Goal: Information Seeking & Learning: Learn about a topic

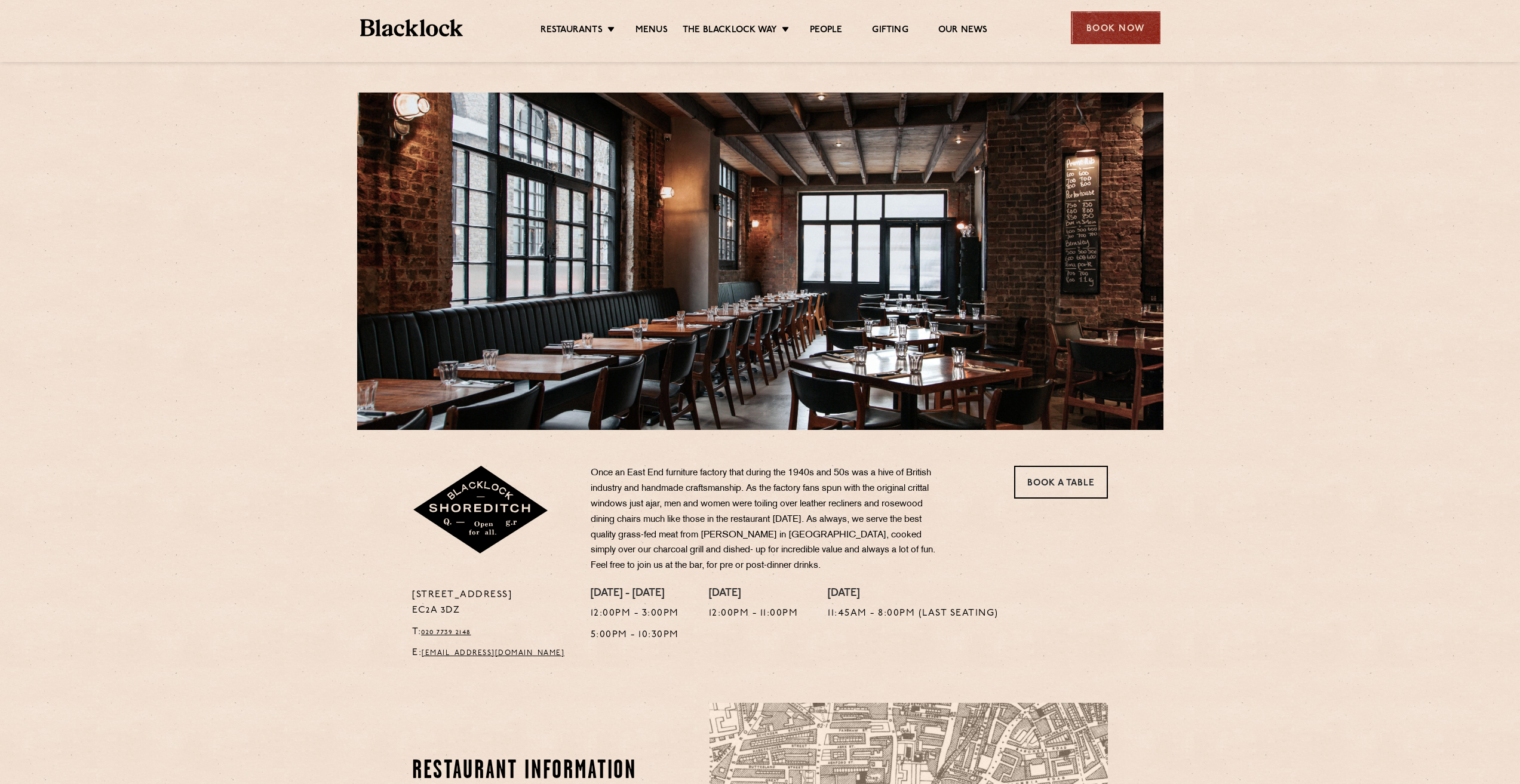
click at [1125, 33] on div "Book Now" at bounding box center [1116, 27] width 90 height 33
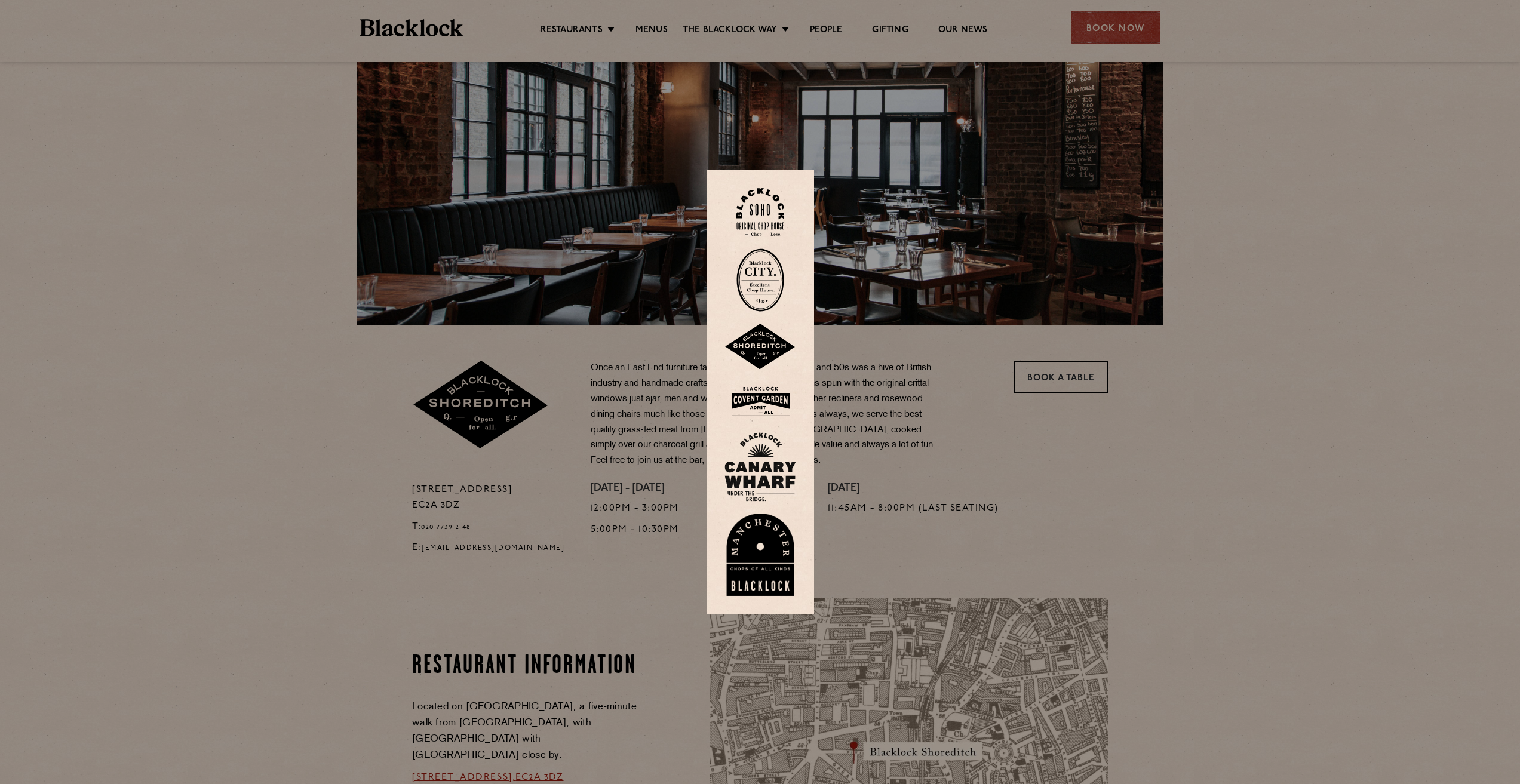
scroll to position [119, 0]
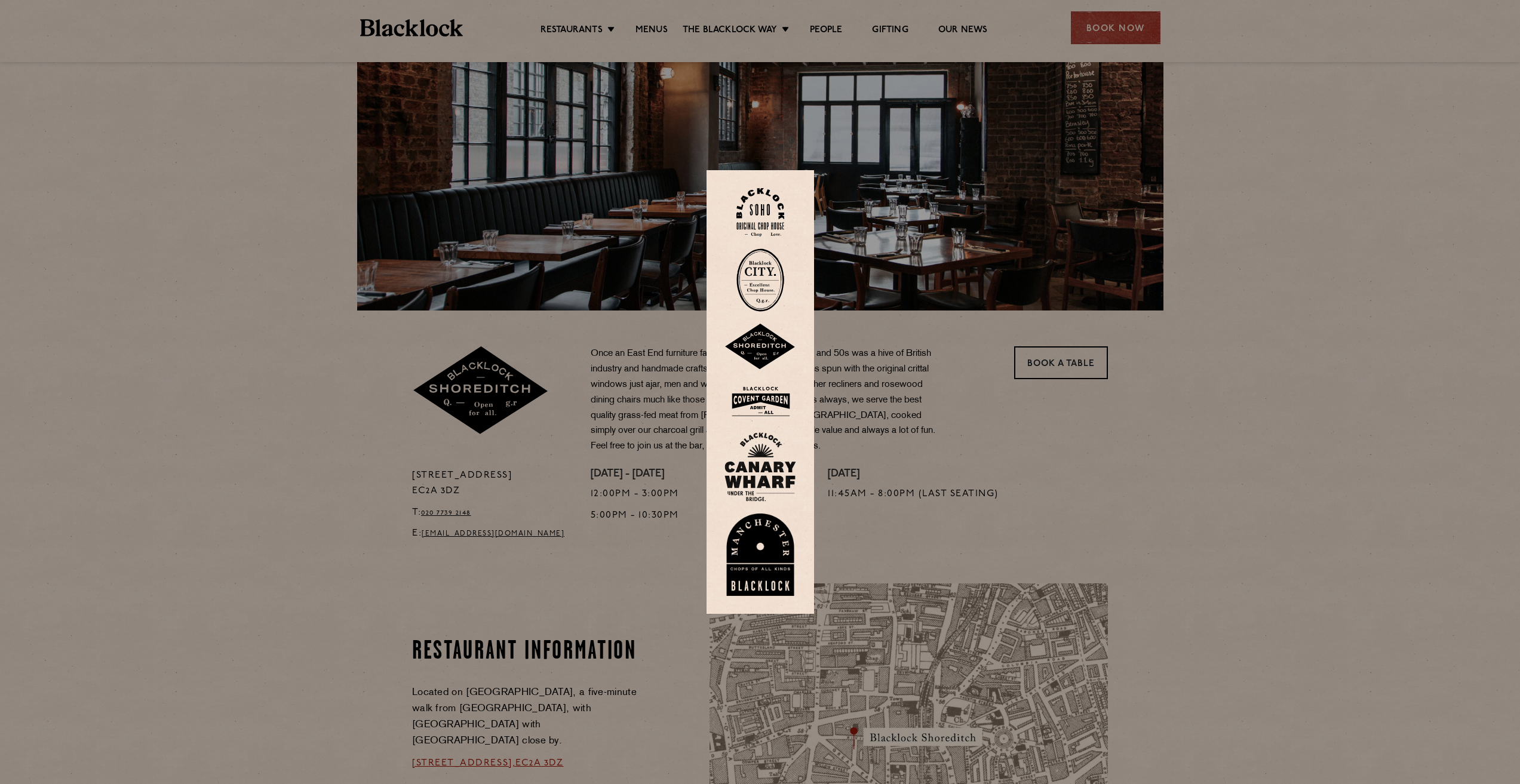
click at [773, 343] on img at bounding box center [760, 347] width 72 height 47
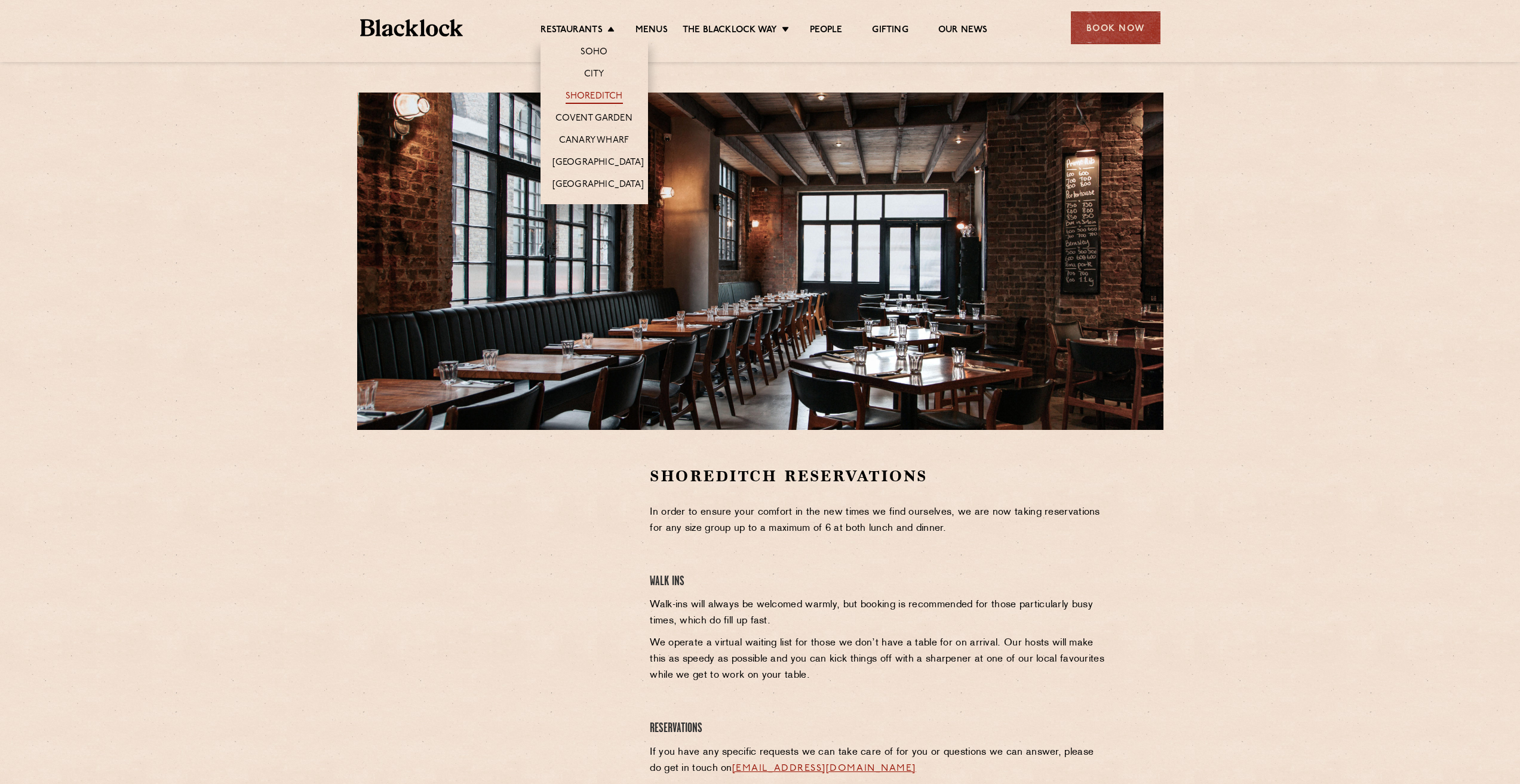
click at [596, 94] on link "Shoreditch" at bounding box center [594, 97] width 57 height 13
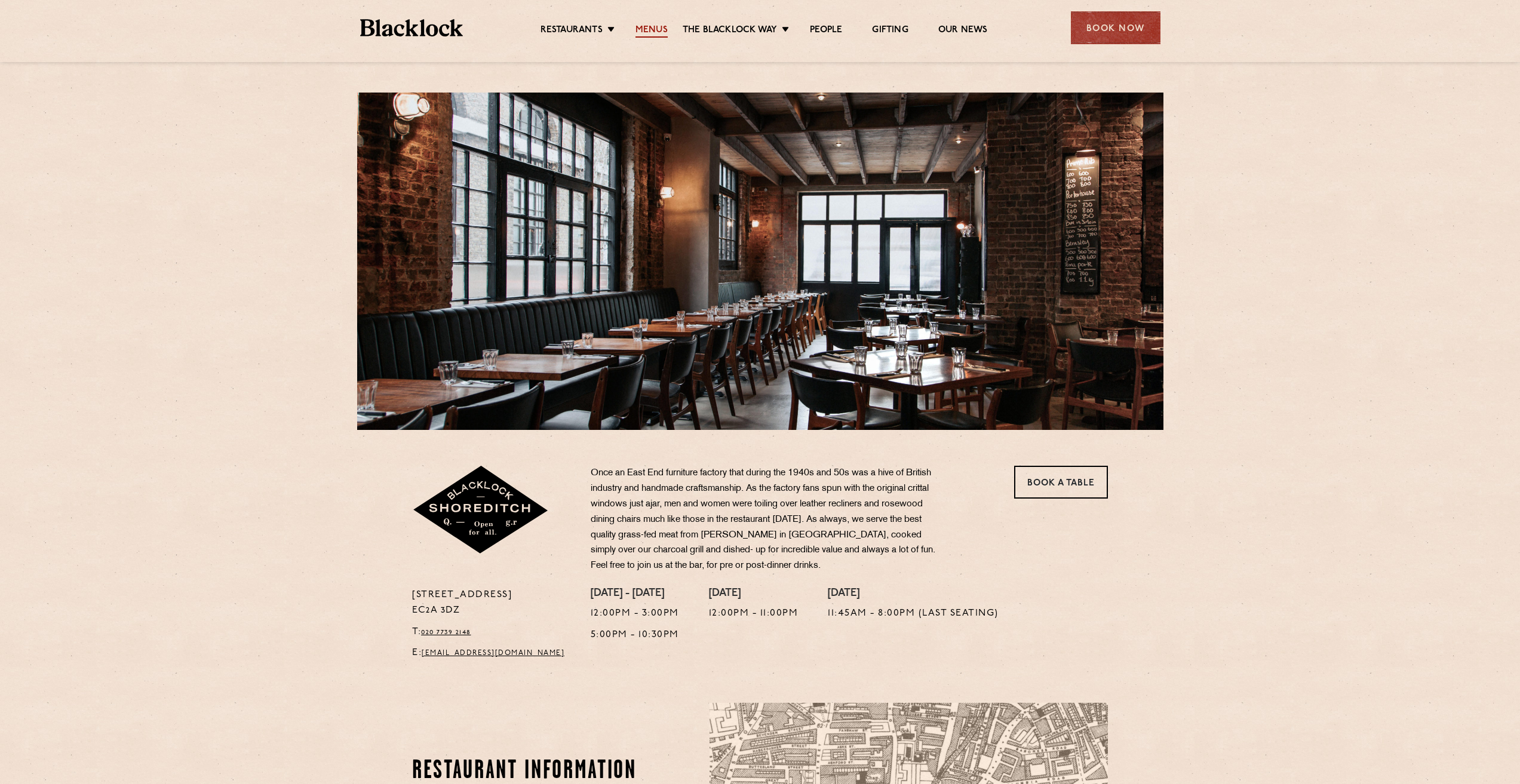
click at [651, 36] on link "Menus" at bounding box center [652, 31] width 32 height 13
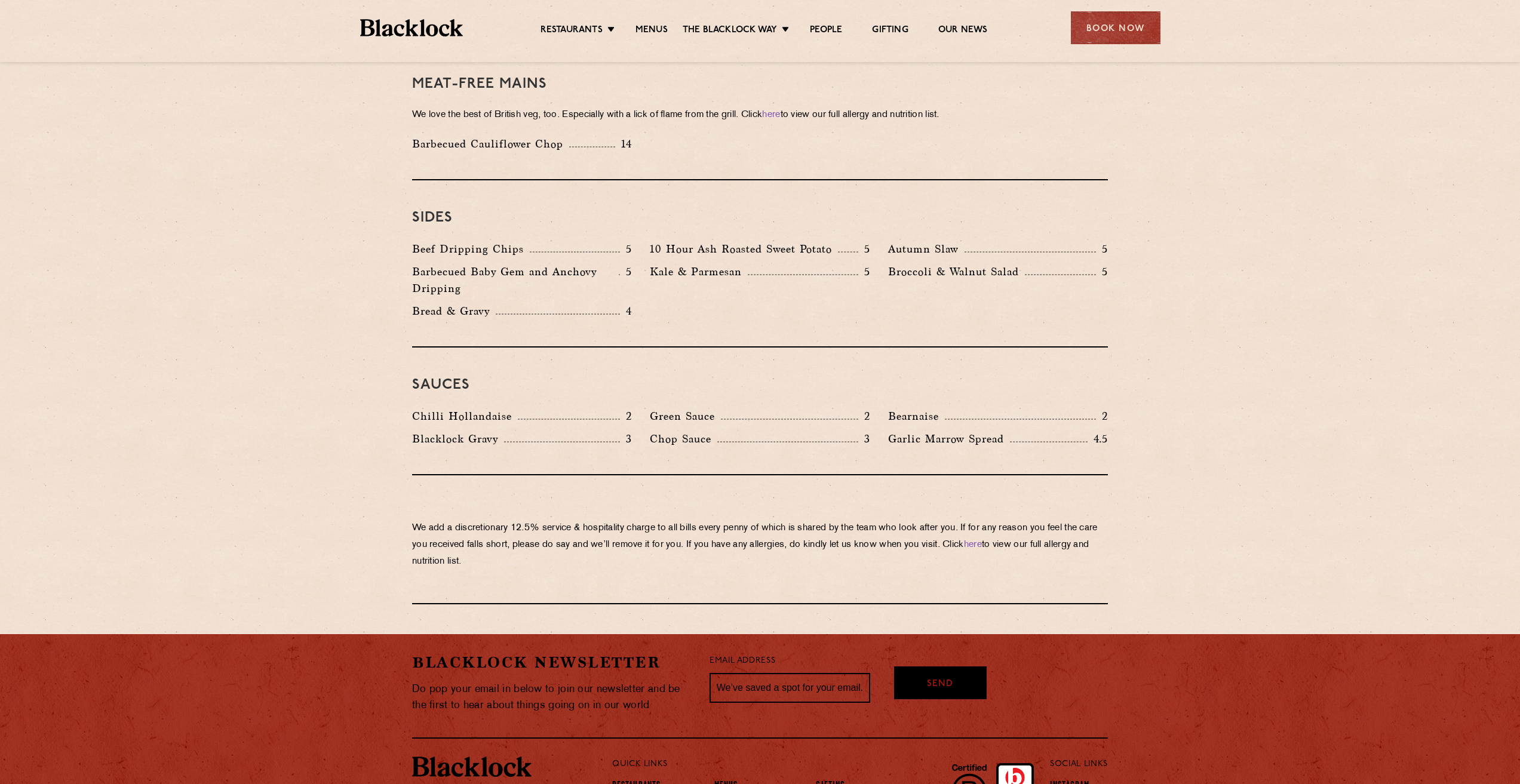
scroll to position [1731, 0]
